Goal: Book appointment/travel/reservation

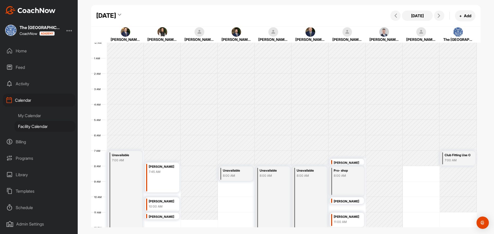
scroll to position [185, 0]
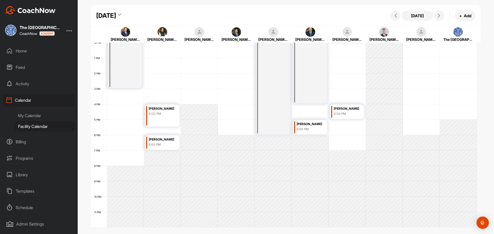
click at [121, 15] on icon at bounding box center [119, 15] width 3 height 5
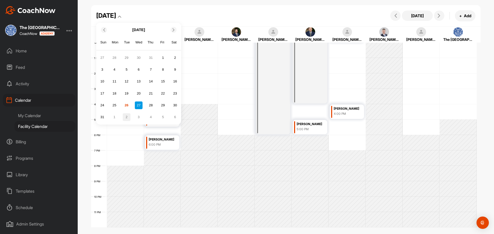
click at [124, 115] on div "2" at bounding box center [127, 117] width 8 height 8
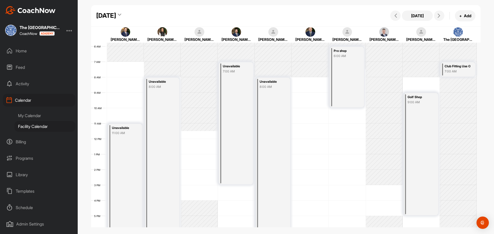
click at [304, 79] on div "12 AM 1 AM 2 AM 3 AM 4 AM 5 AM 6 AM 7 AM 8 AM 9 AM 10 AM 11 AM 12 PM 1 PM 2 PM …" at bounding box center [283, 139] width 385 height 370
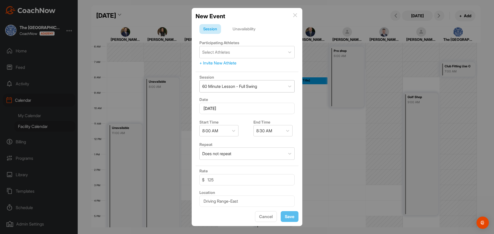
click at [249, 87] on div "60 Minute Lesson - Full Swing" at bounding box center [229, 86] width 55 height 6
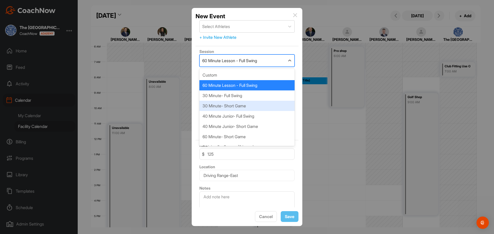
scroll to position [7, 0]
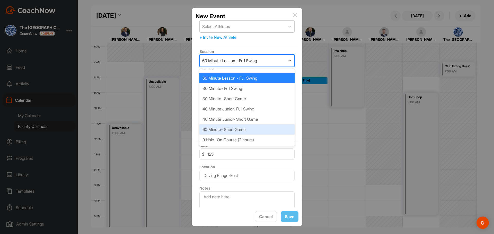
click at [245, 132] on div "60 Minute- Short Game" at bounding box center [246, 129] width 95 height 10
type input "Short Game Practice Area"
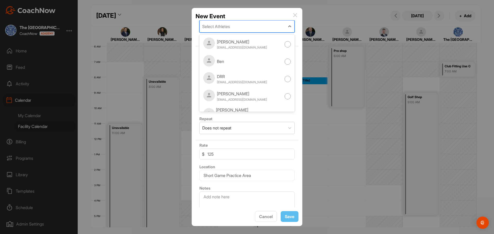
click at [232, 29] on div "Select Athletes" at bounding box center [241, 27] width 85 height 12
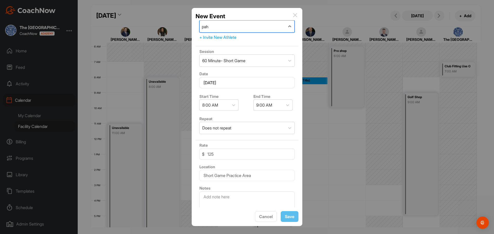
type input "[PERSON_NAME]"
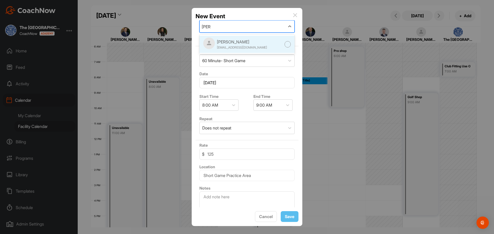
click at [237, 45] on div "[PERSON_NAME] [EMAIL_ADDRESS][DOMAIN_NAME]" at bounding box center [242, 44] width 50 height 11
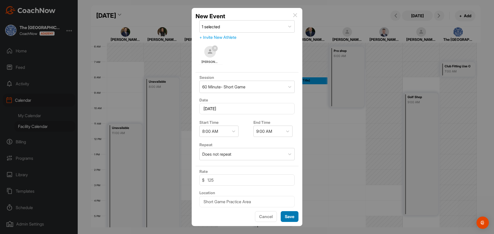
click at [289, 217] on button "Save" at bounding box center [289, 216] width 18 height 11
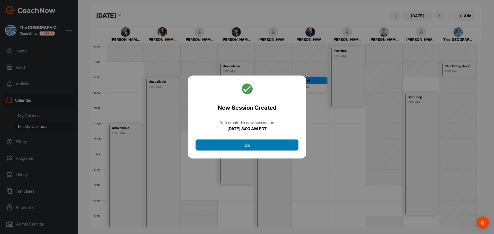
click at [257, 145] on button "Ok" at bounding box center [246, 145] width 103 height 11
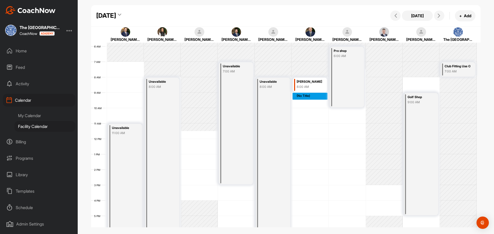
click at [301, 94] on div "12 AM 1 AM 2 AM 3 AM 4 AM 5 AM 6 AM 7 AM 8 AM 9 AM 10 AM 11 AM 12 PM 1 PM 2 PM …" at bounding box center [283, 139] width 385 height 370
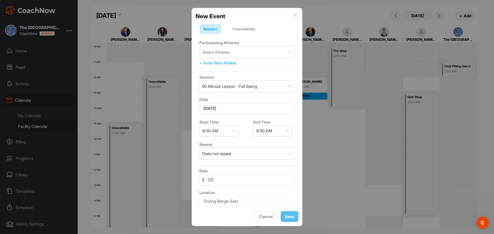
click at [251, 27] on div "Unavailability" at bounding box center [244, 29] width 31 height 10
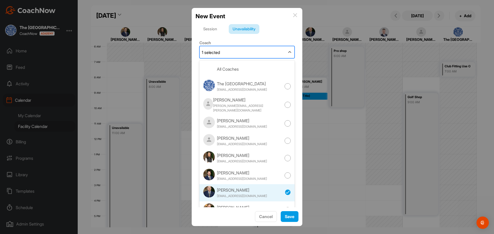
click at [242, 51] on div "1 selected" at bounding box center [241, 52] width 85 height 12
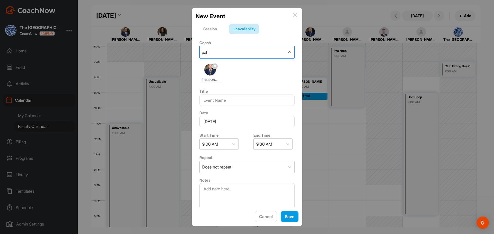
type input "[PERSON_NAME]"
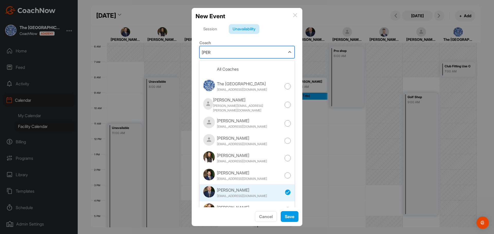
click at [285, 195] on icon at bounding box center [288, 192] width 6 height 6
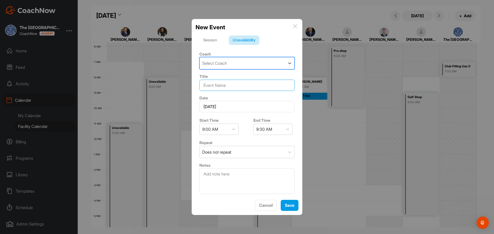
click at [239, 87] on input at bounding box center [246, 85] width 95 height 11
click at [209, 41] on div "Session" at bounding box center [210, 40] width 22 height 10
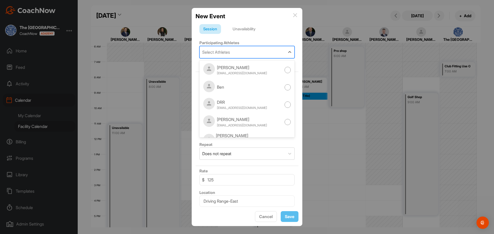
click at [225, 56] on div "Select Athletes" at bounding box center [241, 52] width 85 height 12
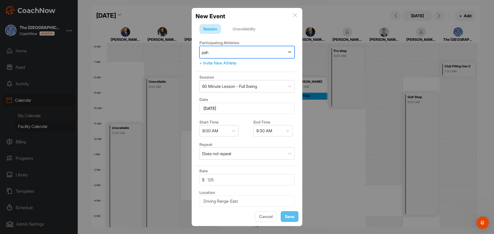
type input "[PERSON_NAME]"
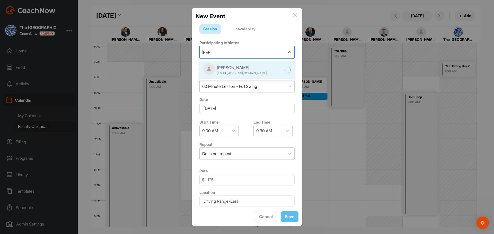
click at [249, 63] on div "[PERSON_NAME] [EMAIL_ADDRESS][DOMAIN_NAME]" at bounding box center [246, 69] width 95 height 17
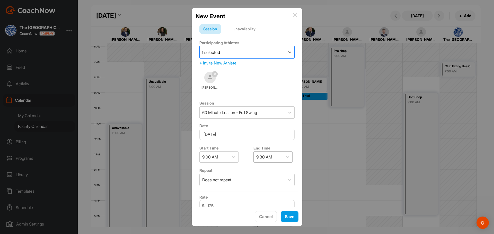
click at [271, 156] on div "9:30 AM" at bounding box center [267, 157] width 29 height 11
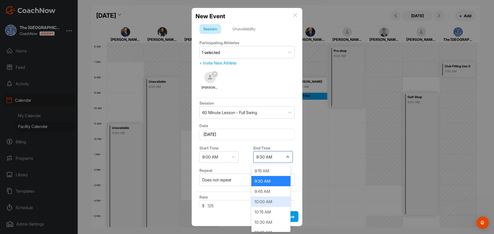
click at [265, 197] on div "10:00 AM" at bounding box center [270, 202] width 39 height 10
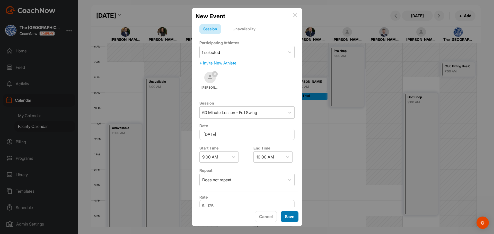
click at [289, 218] on button "Save" at bounding box center [289, 216] width 18 height 11
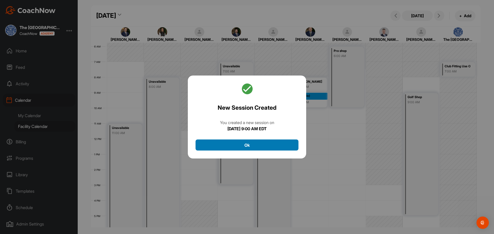
click at [251, 147] on button "Ok" at bounding box center [246, 145] width 103 height 11
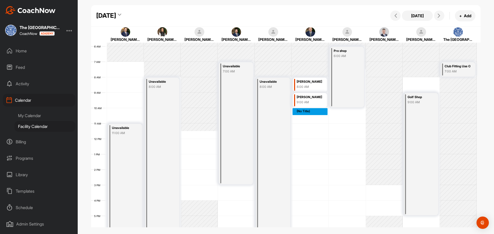
click at [302, 109] on div "12 AM 1 AM 2 AM 3 AM 4 AM 5 AM 6 AM 7 AM 8 AM 9 AM 10 AM 11 AM 12 PM 1 PM 2 PM …" at bounding box center [283, 139] width 385 height 370
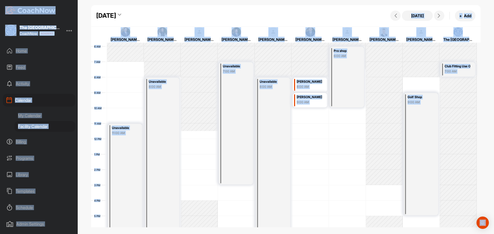
click at [302, 109] on div "12 AM 1 AM 2 AM 3 AM 4 AM 5 AM 6 AM 7 AM 8 AM 9 AM 10 AM 11 AM 12 PM 1 PM 2 PM …" at bounding box center [283, 139] width 385 height 370
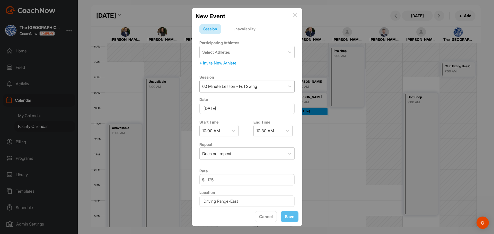
click at [264, 86] on div "60 Minute Lesson - Full Swing" at bounding box center [241, 86] width 85 height 12
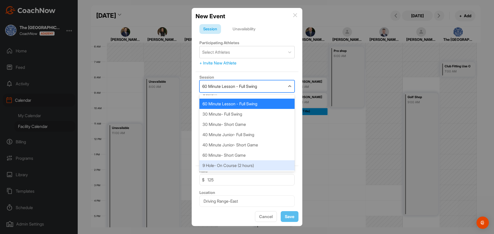
click at [241, 163] on div "9 Hole- On Course (2 hours)" at bounding box center [246, 165] width 95 height 10
type input "230"
type input "Putting Green"
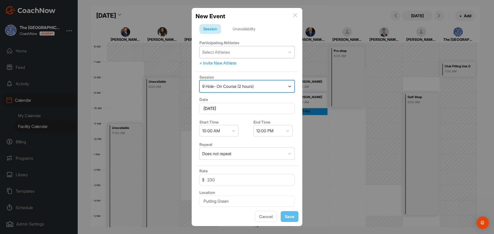
click at [239, 52] on div "Select Athletes" at bounding box center [241, 52] width 85 height 12
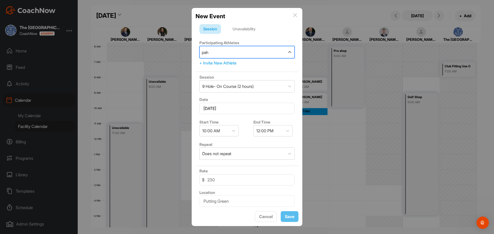
type input "[PERSON_NAME]"
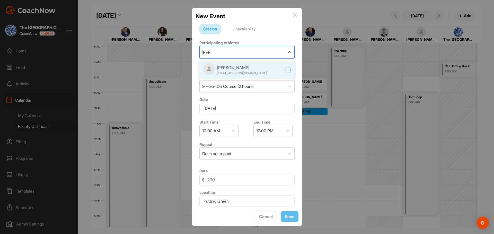
click at [254, 67] on div "[PERSON_NAME] [EMAIL_ADDRESS][DOMAIN_NAME]" at bounding box center [246, 69] width 95 height 17
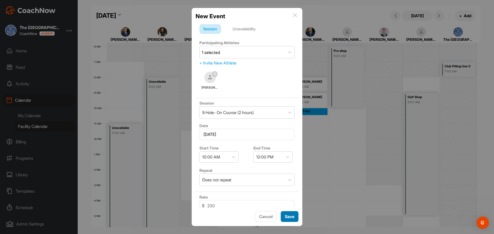
click at [288, 216] on button "Save" at bounding box center [289, 216] width 18 height 11
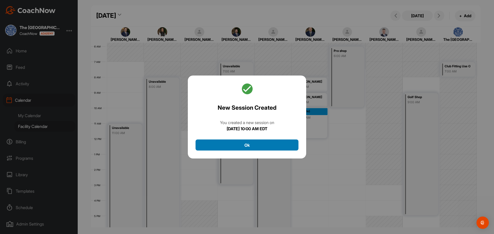
click at [256, 147] on button "Ok" at bounding box center [246, 145] width 103 height 11
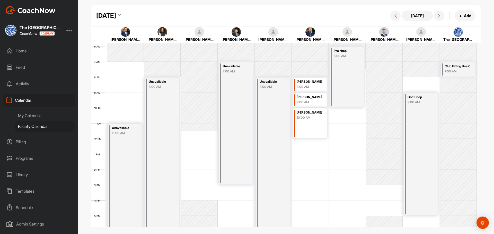
click at [303, 142] on div "12 AM 1 AM 2 AM 3 AM 4 AM 5 AM 6 AM 7 AM 8 AM 9 AM 10 AM 11 AM 12 PM 1 PM 2 PM …" at bounding box center [283, 139] width 385 height 370
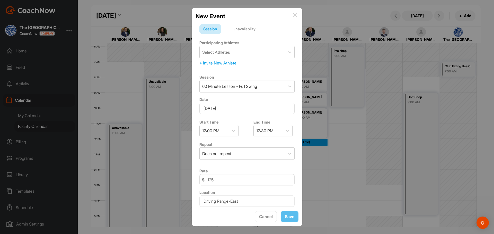
click at [253, 30] on div "Unavailability" at bounding box center [244, 29] width 31 height 10
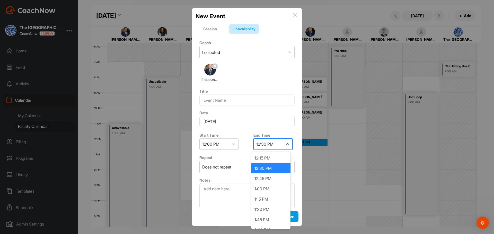
click at [270, 145] on div "12:30 PM" at bounding box center [264, 144] width 17 height 6
click at [258, 172] on div "8:00 PM" at bounding box center [270, 168] width 39 height 10
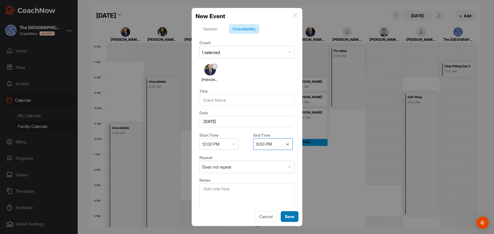
click at [291, 215] on button "Save" at bounding box center [289, 216] width 18 height 11
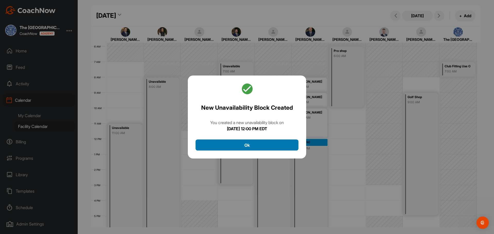
click at [264, 144] on button "Ok" at bounding box center [246, 145] width 103 height 11
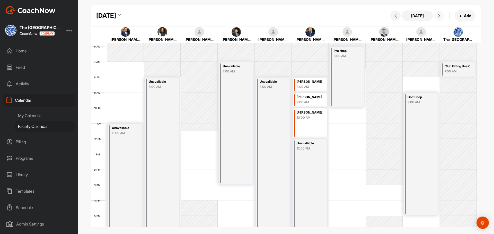
click at [438, 14] on icon at bounding box center [438, 16] width 4 height 4
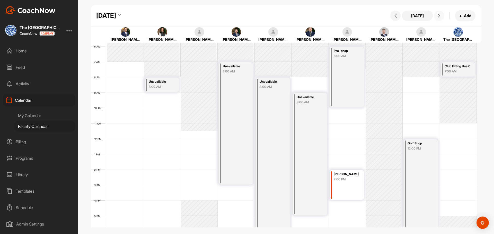
click at [305, 80] on div "12 AM 1 AM 2 AM 3 AM 4 AM 5 AM 6 AM 7 AM 8 AM 9 AM 10 AM 11 AM 12 PM 1 PM 2 PM …" at bounding box center [283, 139] width 385 height 370
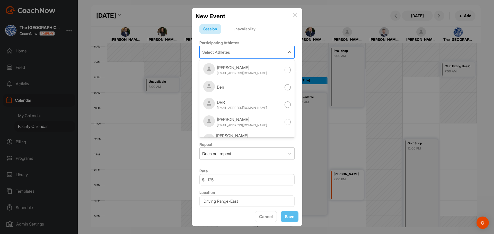
click at [250, 51] on div "Select Athletes" at bounding box center [241, 52] width 85 height 12
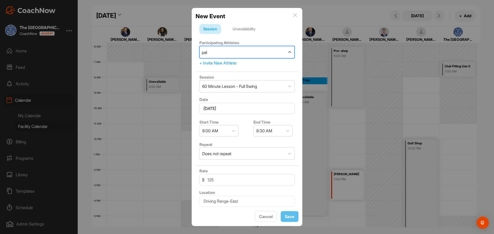
type input "[PERSON_NAME]"
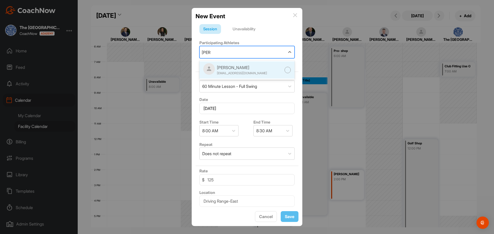
click at [284, 68] on div at bounding box center [287, 70] width 6 height 6
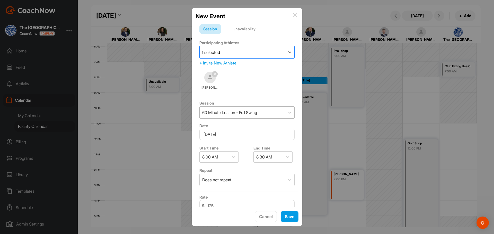
click at [279, 113] on div "60 Minute Lesson - Full Swing" at bounding box center [241, 113] width 85 height 12
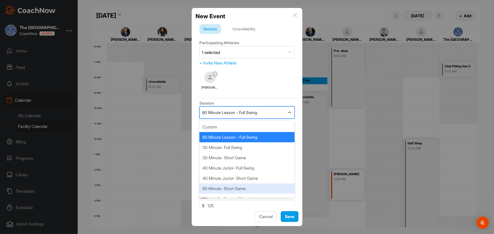
click at [241, 186] on div "60 Minute- Short Game" at bounding box center [246, 189] width 95 height 10
type input "Short Game Practice Area"
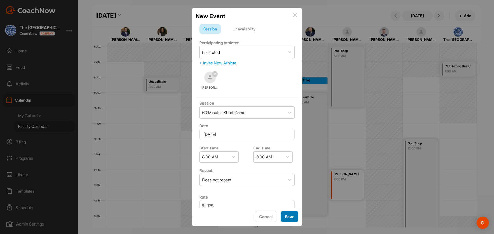
click at [287, 215] on button "Save" at bounding box center [289, 216] width 18 height 11
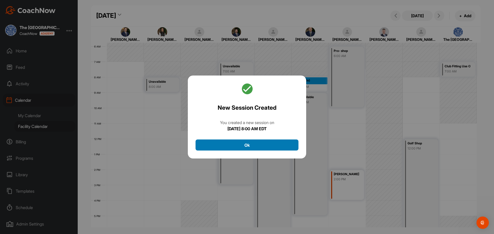
click at [245, 149] on button "Ok" at bounding box center [246, 145] width 103 height 11
